Goal: Check status: Check status

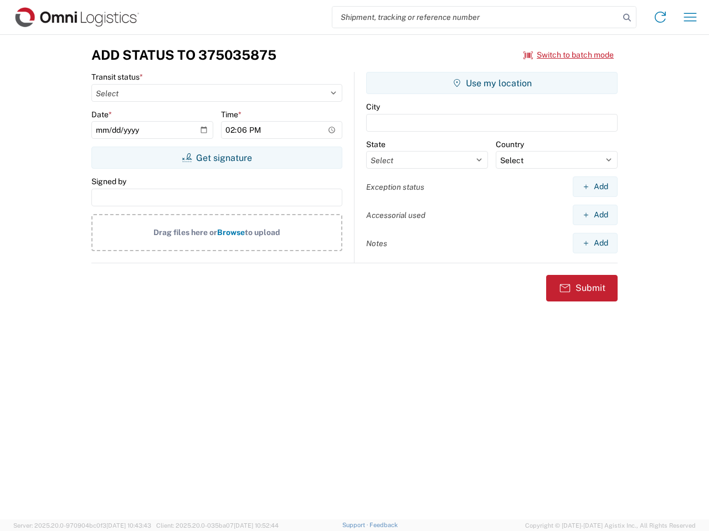
click at [476, 17] on input "search" at bounding box center [475, 17] width 287 height 21
click at [627, 18] on icon at bounding box center [627, 18] width 16 height 16
click at [660, 17] on icon at bounding box center [660, 17] width 18 height 18
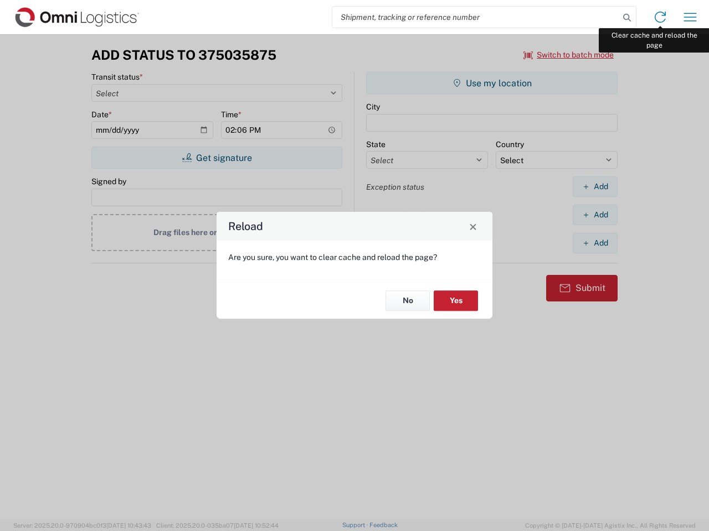
click at [690, 17] on div "Reload Are you sure, you want to clear cache and reload the page? No Yes" at bounding box center [354, 265] width 709 height 531
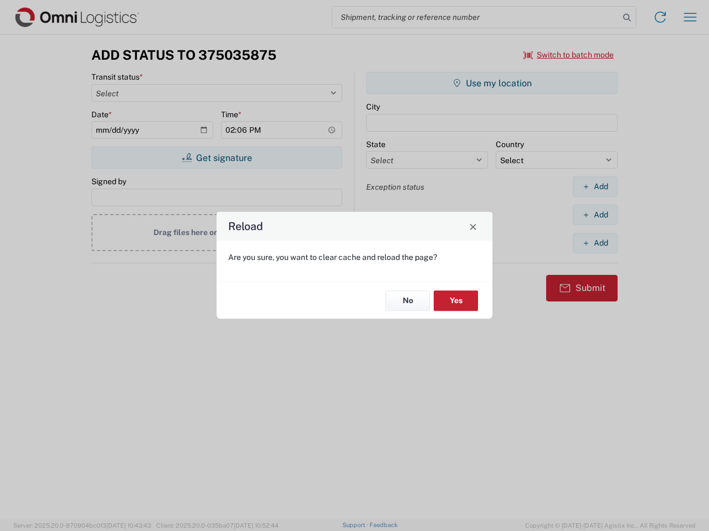
click at [569, 55] on div "Reload Are you sure, you want to clear cache and reload the page? No Yes" at bounding box center [354, 265] width 709 height 531
click at [216, 158] on div "Reload Are you sure, you want to clear cache and reload the page? No Yes" at bounding box center [354, 265] width 709 height 531
click at [492, 83] on div "Reload Are you sure, you want to clear cache and reload the page? No Yes" at bounding box center [354, 265] width 709 height 531
click at [595, 187] on div "Reload Are you sure, you want to clear cache and reload the page? No Yes" at bounding box center [354, 265] width 709 height 531
click at [595, 215] on div "Reload Are you sure, you want to clear cache and reload the page? No Yes" at bounding box center [354, 265] width 709 height 531
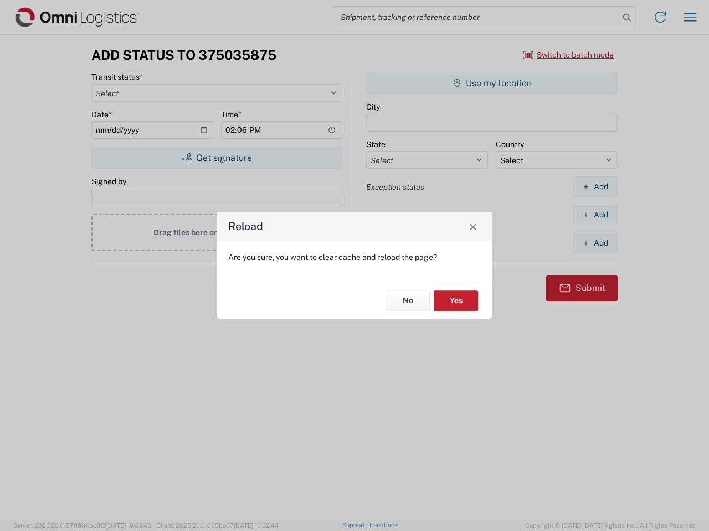
click at [595, 243] on div "Reload Are you sure, you want to clear cache and reload the page? No Yes" at bounding box center [354, 265] width 709 height 531
